Goal: Transaction & Acquisition: Purchase product/service

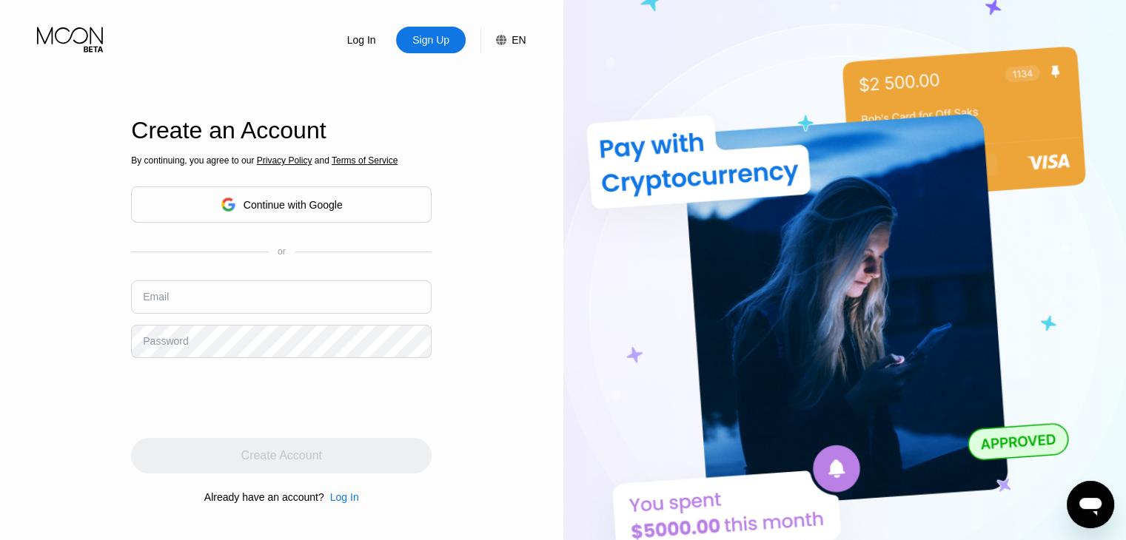
click at [249, 296] on input "text" at bounding box center [281, 297] width 301 height 33
paste input "[EMAIL_ADDRESS][DOMAIN_NAME]"
type input "[EMAIL_ADDRESS][DOMAIN_NAME]"
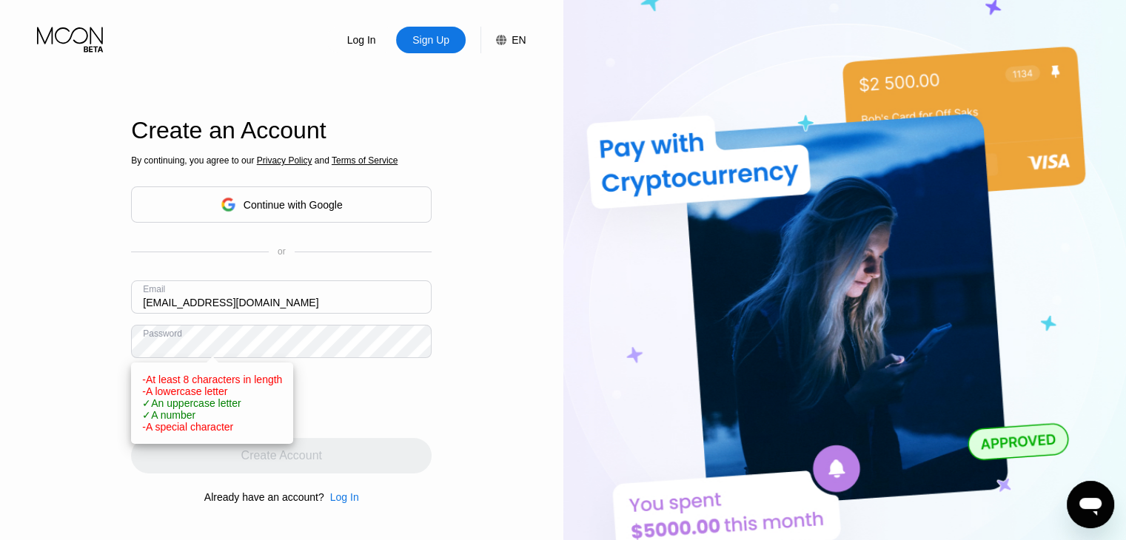
click at [110, 338] on div "Log In Sign Up EN Language English Save Create an Account By continuing, you ag…" at bounding box center [281, 297] width 563 height 594
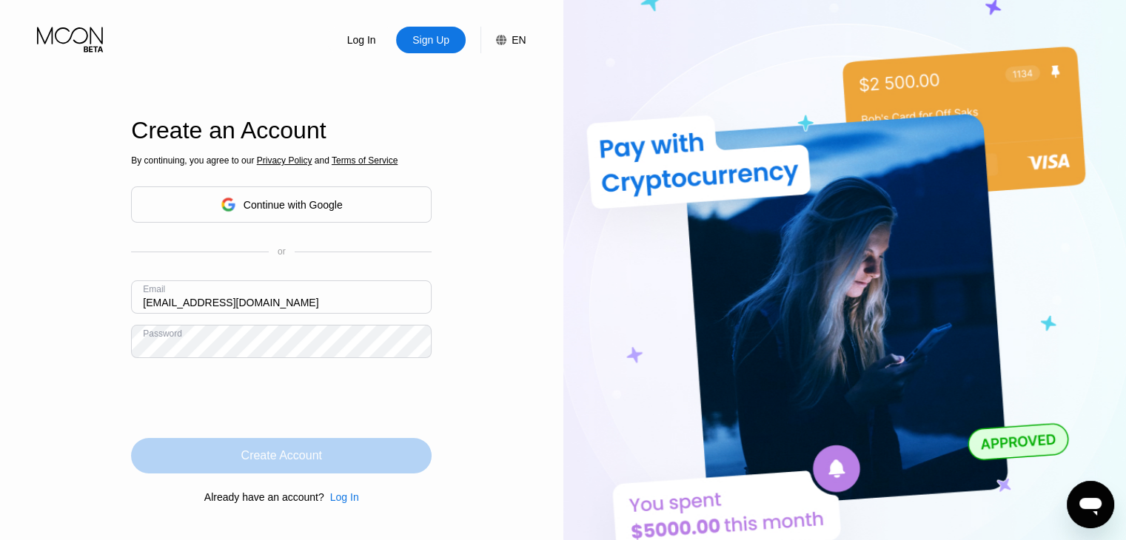
click at [272, 453] on div "Create Account" at bounding box center [281, 456] width 81 height 15
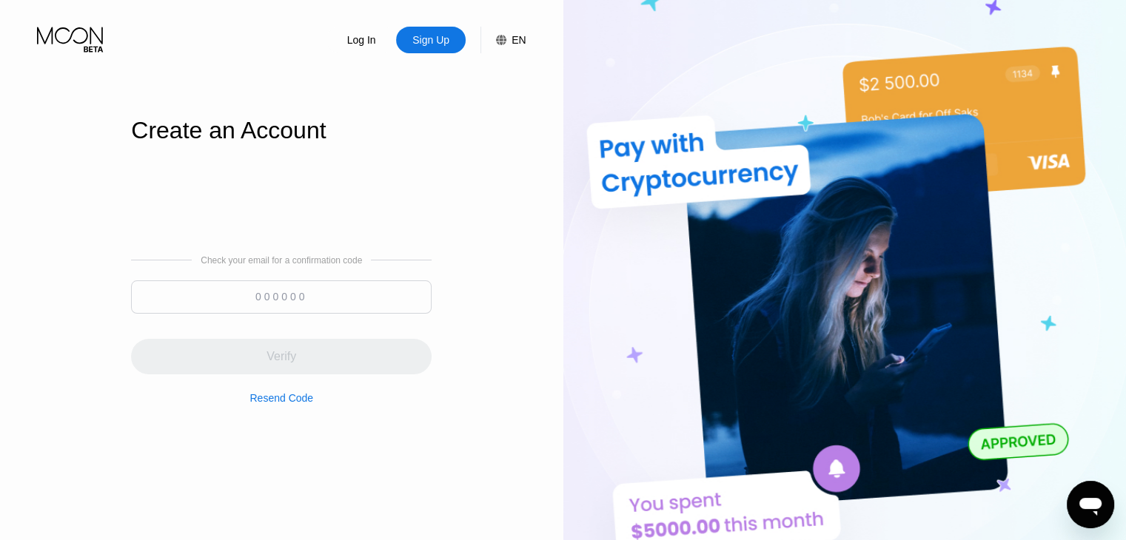
click at [295, 298] on input at bounding box center [281, 297] width 301 height 33
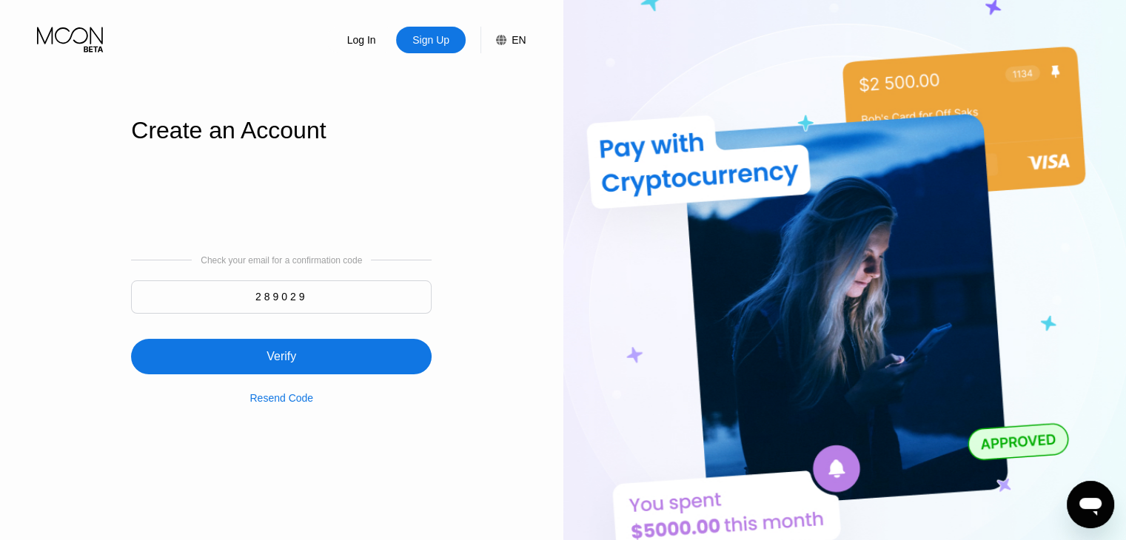
type input "289029"
click at [326, 365] on div "Verify" at bounding box center [281, 357] width 301 height 36
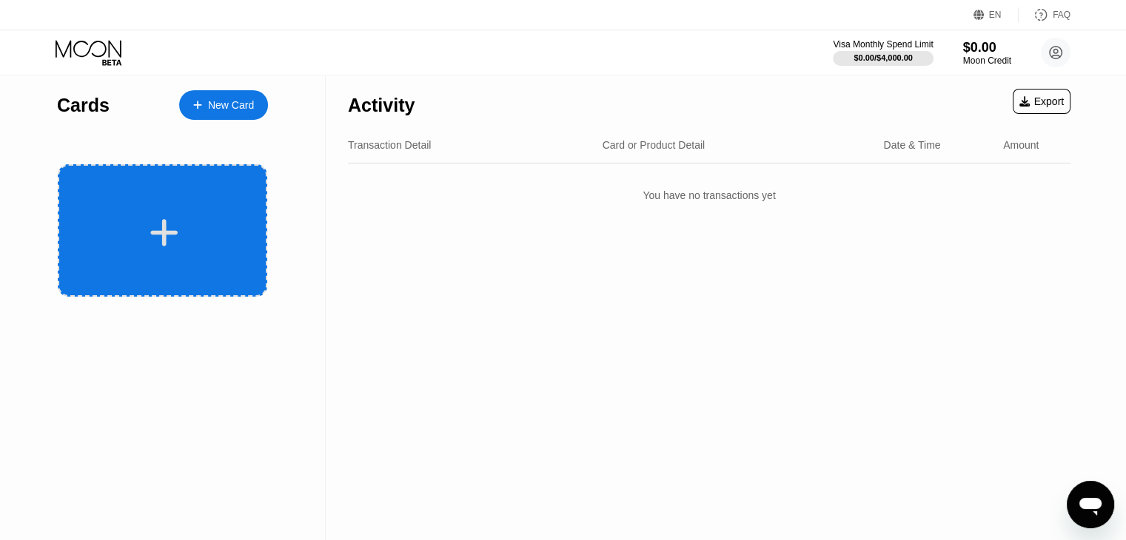
click at [199, 209] on div at bounding box center [162, 230] width 209 height 132
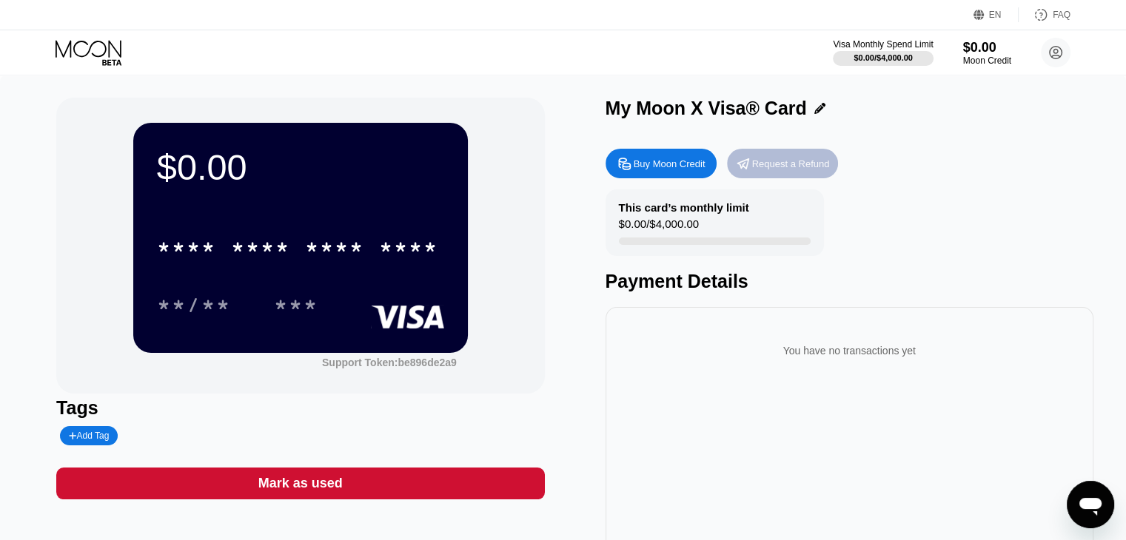
click at [801, 174] on div "Request a Refund" at bounding box center [782, 164] width 111 height 30
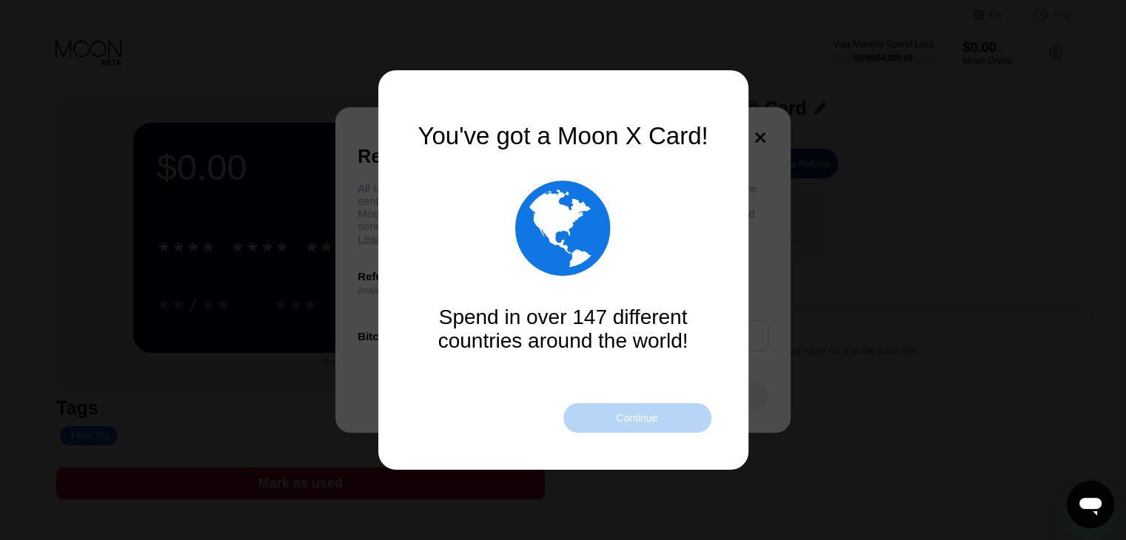
click at [607, 417] on div "Continue" at bounding box center [637, 418] width 148 height 30
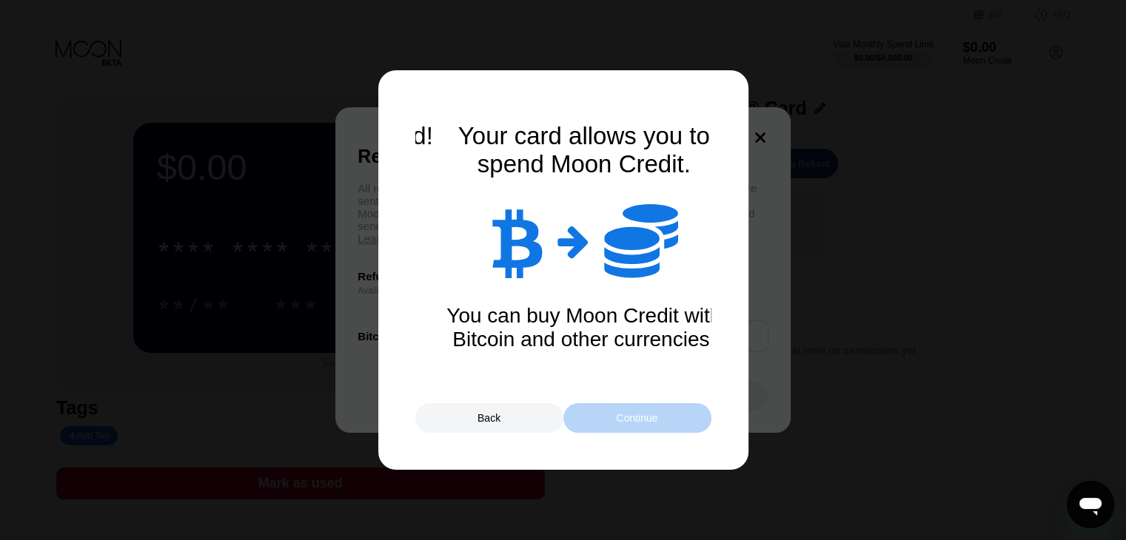
click at [607, 417] on div "Continue" at bounding box center [637, 418] width 148 height 30
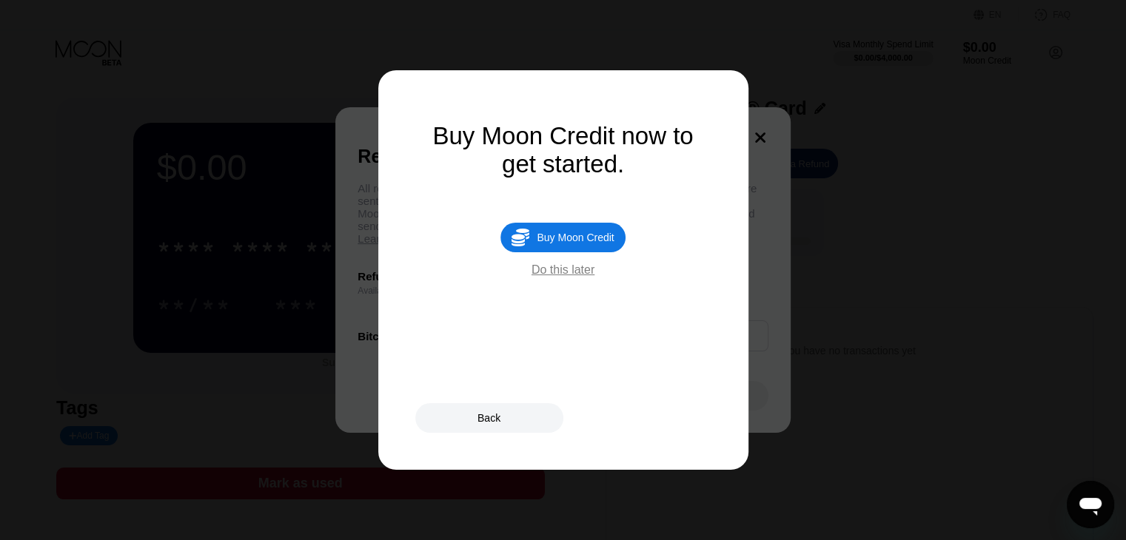
click at [572, 275] on div "Do this later" at bounding box center [562, 269] width 63 height 13
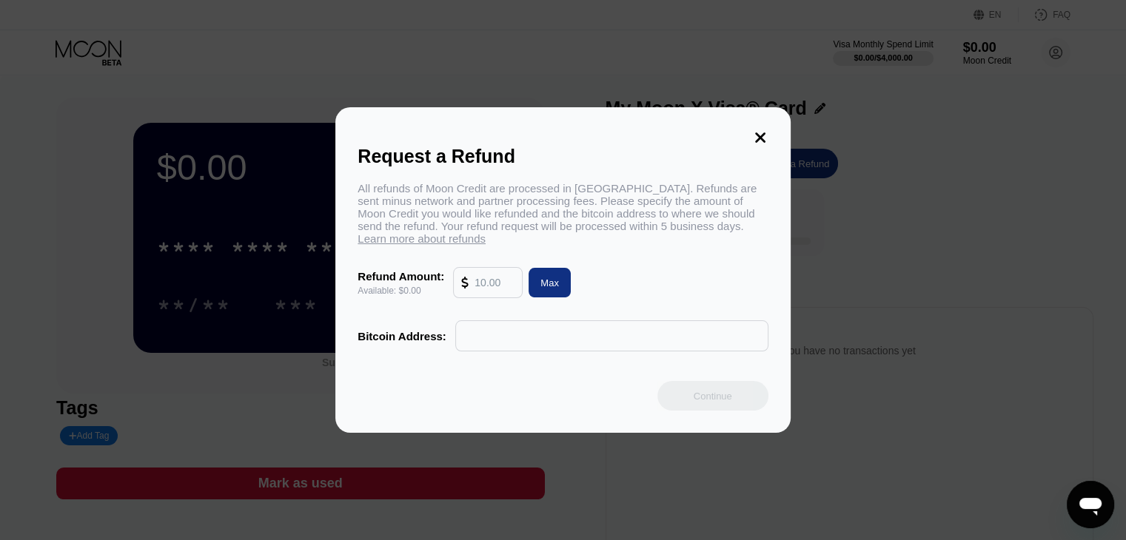
click at [917, 269] on div "Request a Refund All refunds of Moon Credit are processed in Bitcoin. Refunds a…" at bounding box center [563, 270] width 1126 height 326
click at [764, 134] on icon at bounding box center [760, 137] width 10 height 10
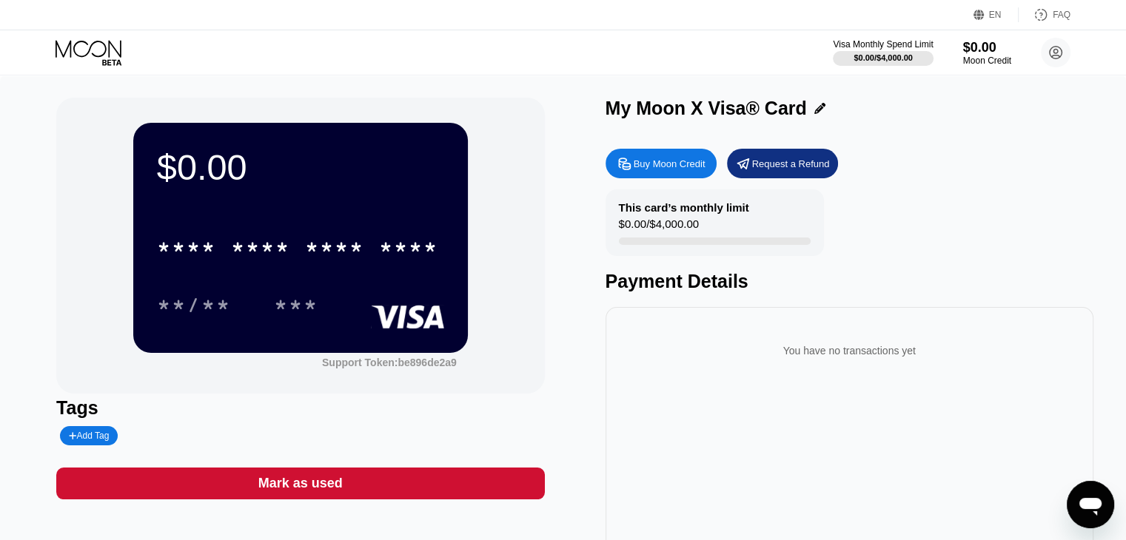
click at [96, 432] on div "Add Tag" at bounding box center [89, 435] width 58 height 19
paste input "Kyaw Thet Lynn"
type input "Kyaw Thet Lynn"
click at [189, 436] on icon at bounding box center [193, 436] width 8 height 9
click at [346, 424] on div "Tags Kyaw Thet Lynn" at bounding box center [300, 421] width 488 height 48
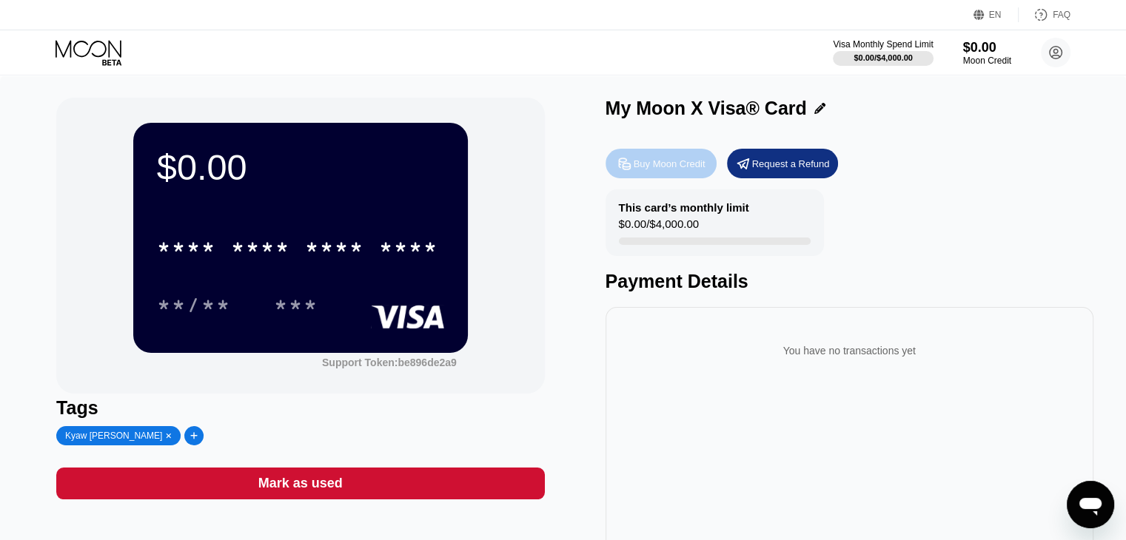
click at [645, 164] on div "Buy Moon Credit" at bounding box center [670, 164] width 72 height 13
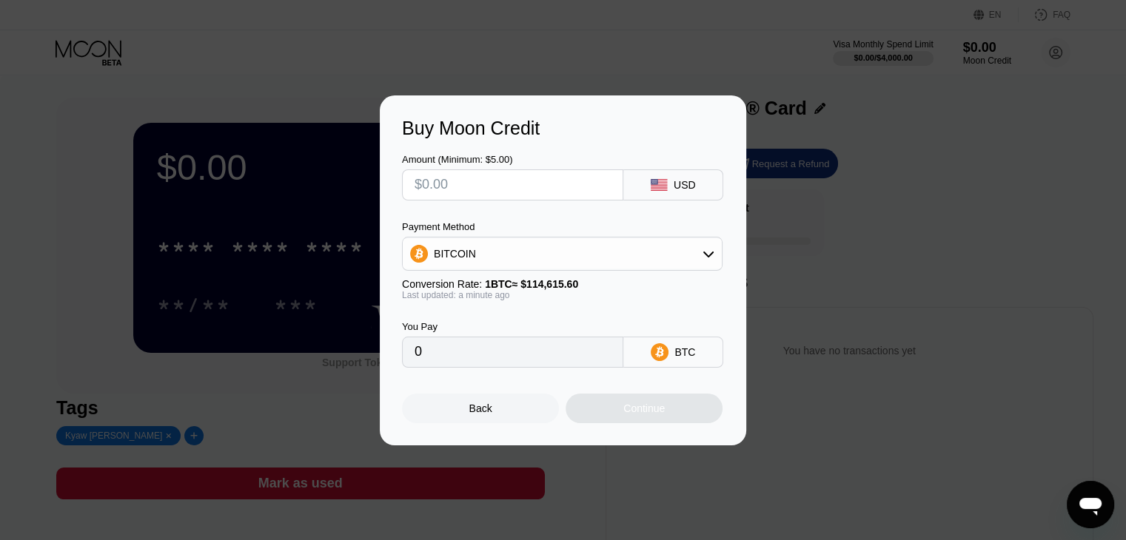
click at [498, 180] on input "text" at bounding box center [512, 185] width 196 height 30
type input "$10"
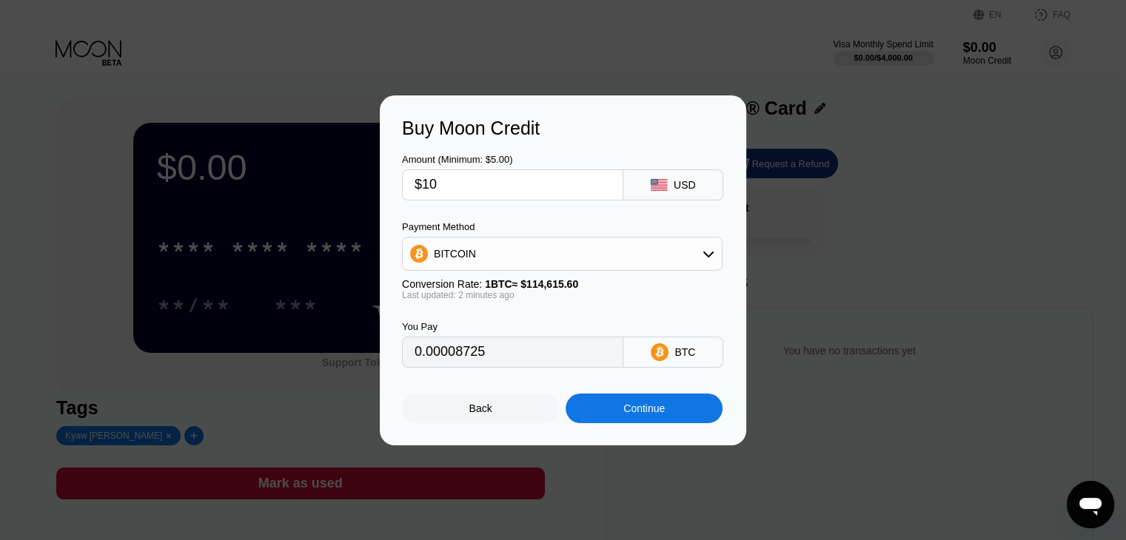
type input "0.00008725"
type input "$10"
click at [654, 408] on div "Continue" at bounding box center [643, 409] width 41 height 12
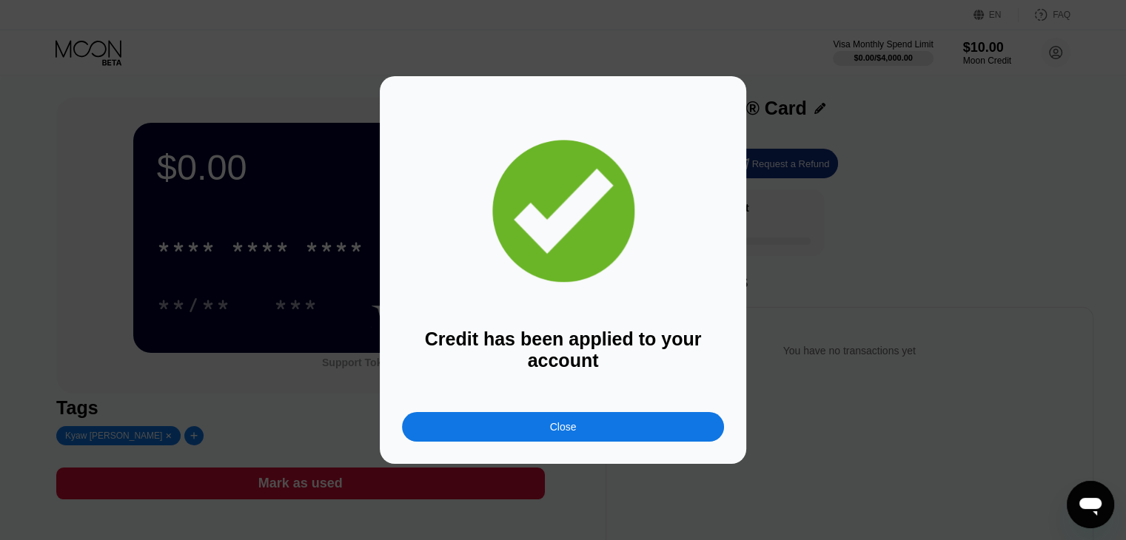
click at [645, 424] on div "Close" at bounding box center [563, 427] width 322 height 30
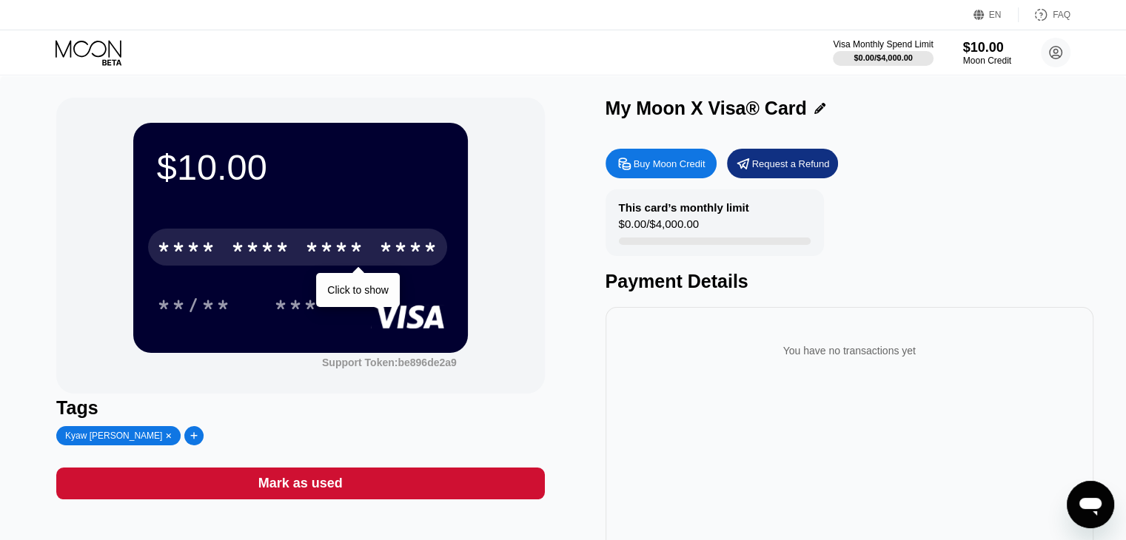
click at [287, 255] on div "* * * *" at bounding box center [260, 250] width 59 height 24
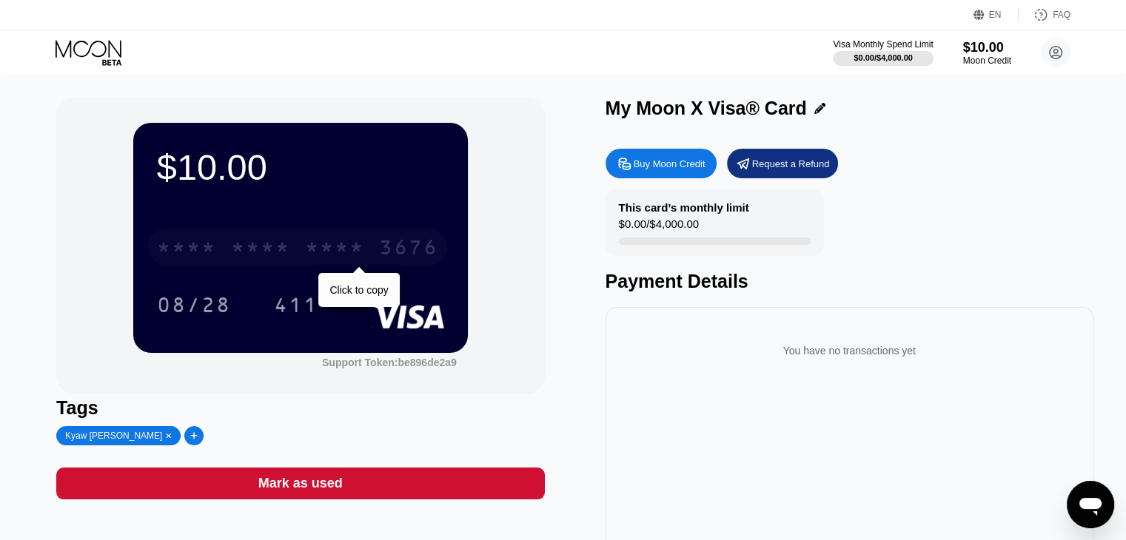
drag, startPoint x: 346, startPoint y: 246, endPoint x: 548, endPoint y: 204, distance: 205.8
click at [346, 245] on div "* * * *" at bounding box center [334, 250] width 59 height 24
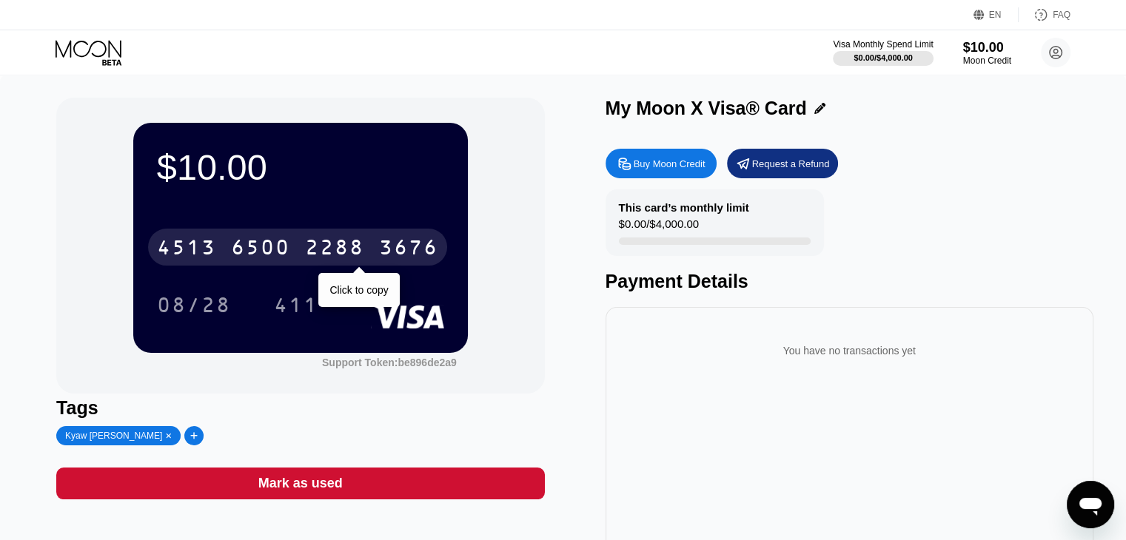
click at [536, 347] on div "$10.00 4513 6500 2288 3676 Click to copy 08/28 411 Support Token: be896de2a9" at bounding box center [300, 246] width 488 height 296
click at [483, 281] on div "$10.00 4513 6500 2288 3676 Click to copy 08/28 411 Support Token: be896de2a9" at bounding box center [300, 246] width 488 height 296
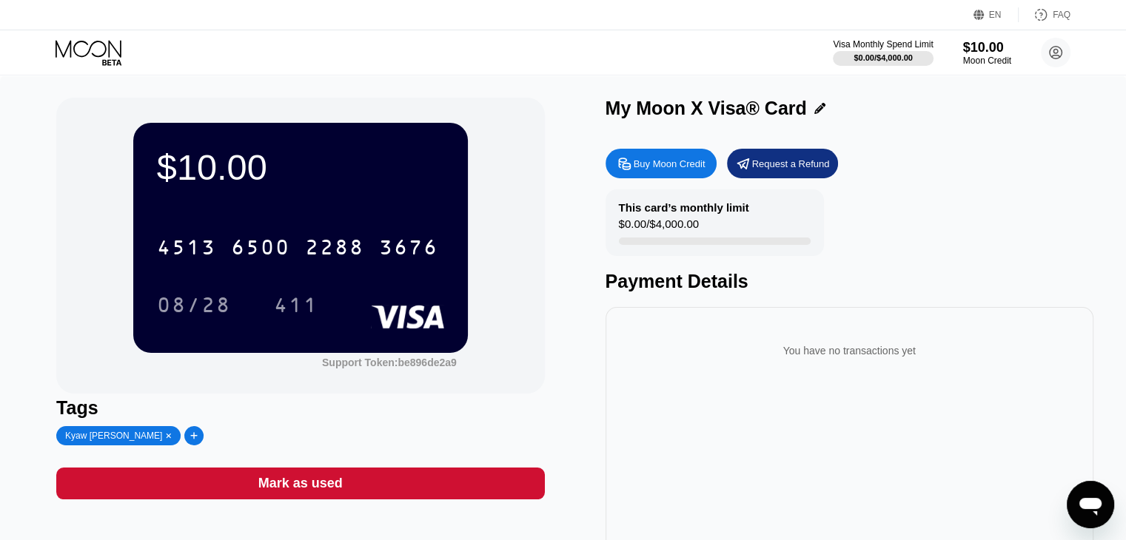
click at [416, 273] on div "4513 6500 2288 3676 08/28 411" at bounding box center [300, 261] width 287 height 87
click at [1060, 54] on circle at bounding box center [1056, 53] width 30 height 30
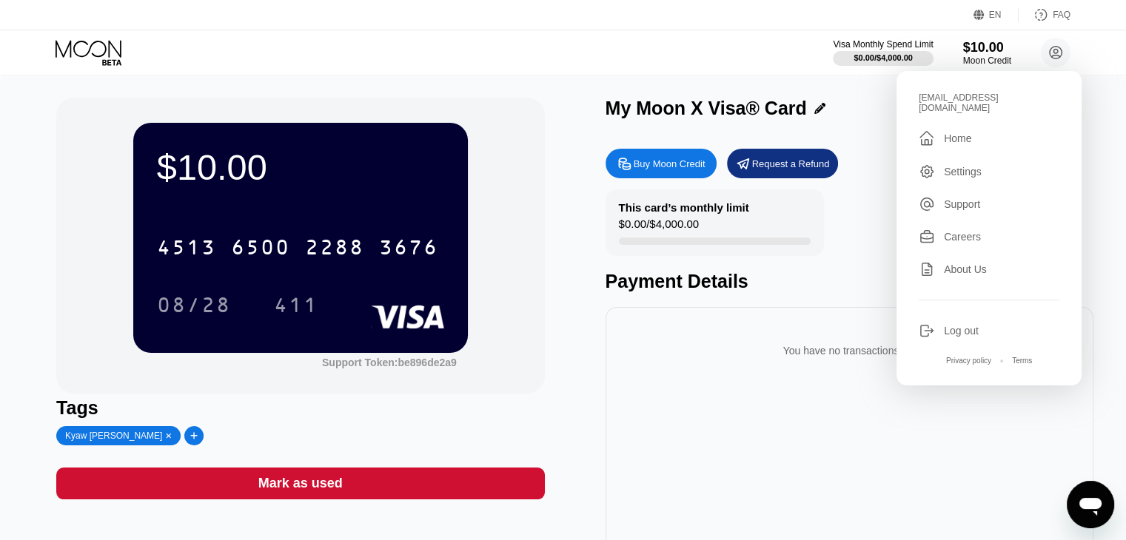
click at [956, 326] on div "Log out" at bounding box center [961, 331] width 35 height 12
